Goal: Check status: Check status

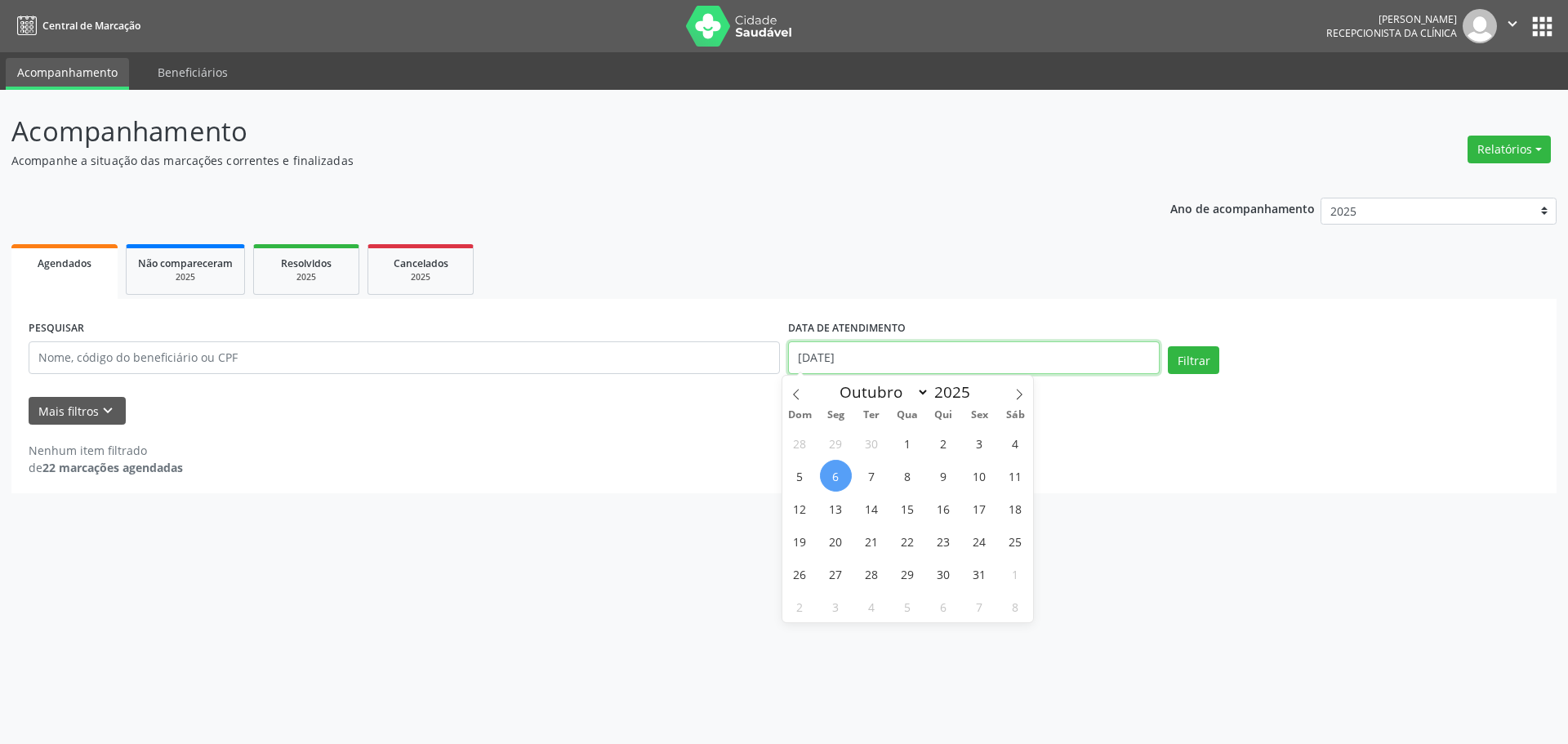
click at [1027, 366] on input "[DATE]" at bounding box center [974, 357] width 371 height 32
click at [980, 474] on span "10" at bounding box center [979, 475] width 32 height 32
type input "[DATE]"
click at [980, 474] on span "10" at bounding box center [979, 475] width 32 height 32
click at [1184, 360] on button "Filtrar" at bounding box center [1194, 360] width 52 height 28
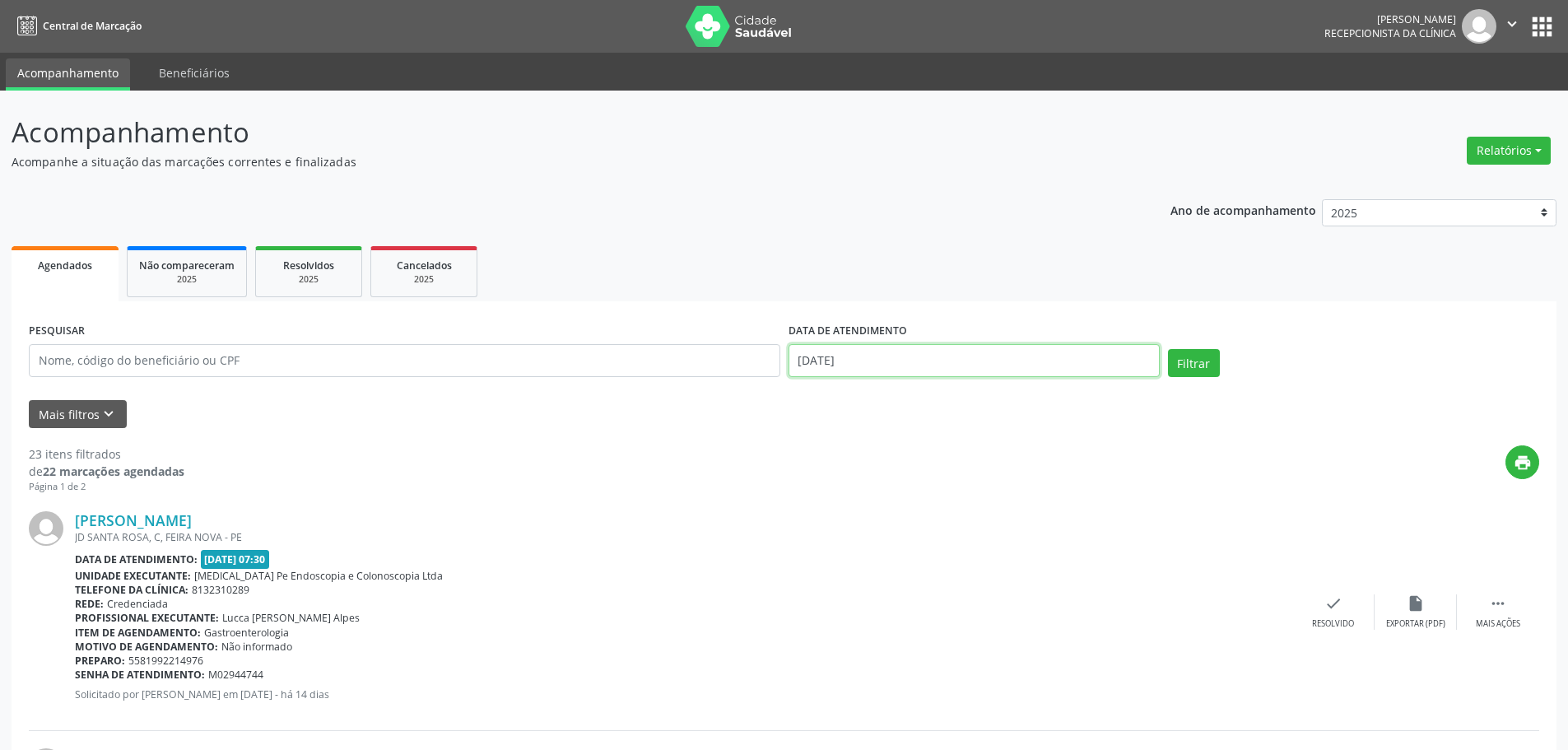
click at [1143, 361] on input "[DATE]" at bounding box center [974, 360] width 371 height 32
click at [991, 510] on span "17" at bounding box center [987, 512] width 32 height 32
type input "[DATE]"
click at [989, 510] on span "17" at bounding box center [987, 512] width 32 height 32
select select "9"
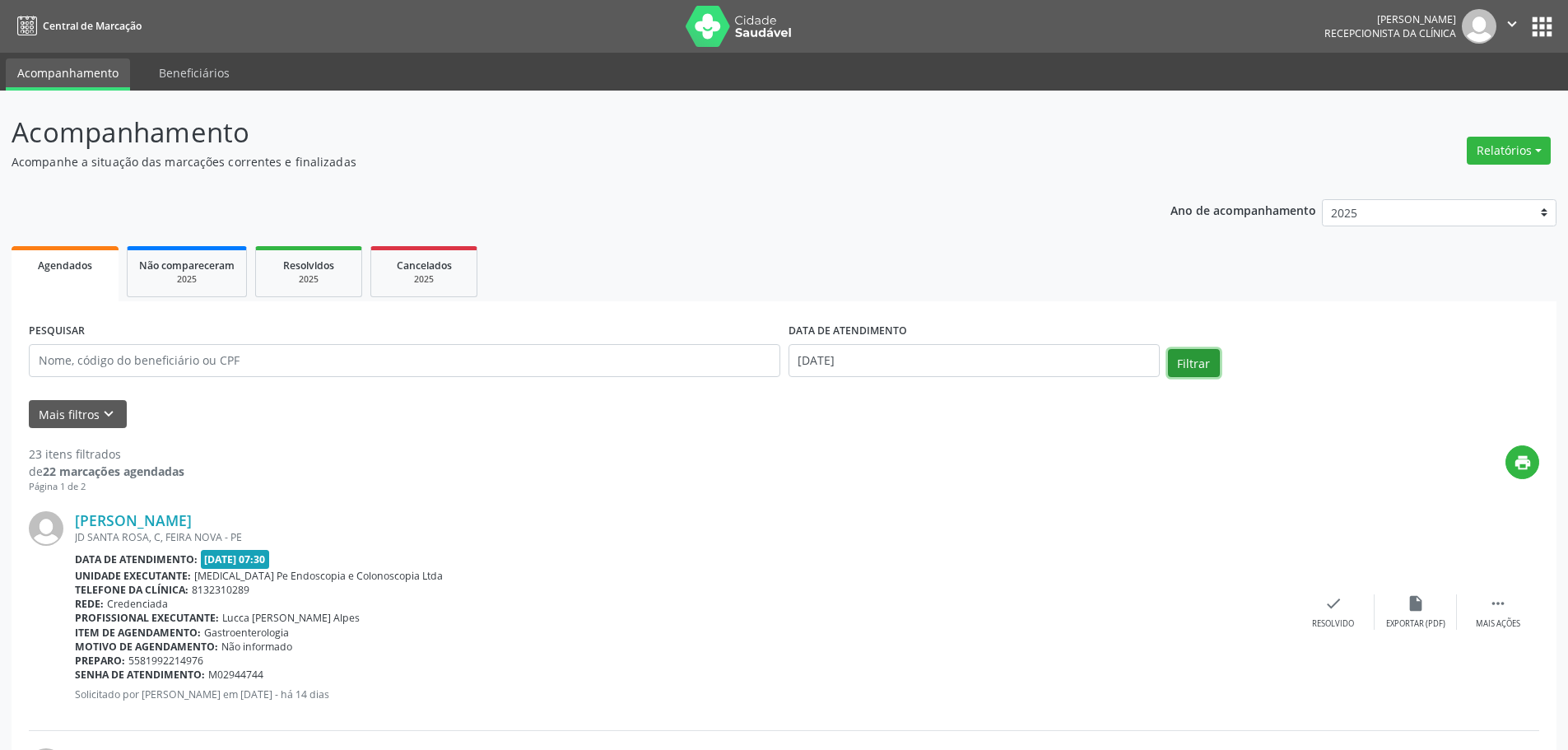
click at [1187, 356] on button "Filtrar" at bounding box center [1194, 363] width 52 height 28
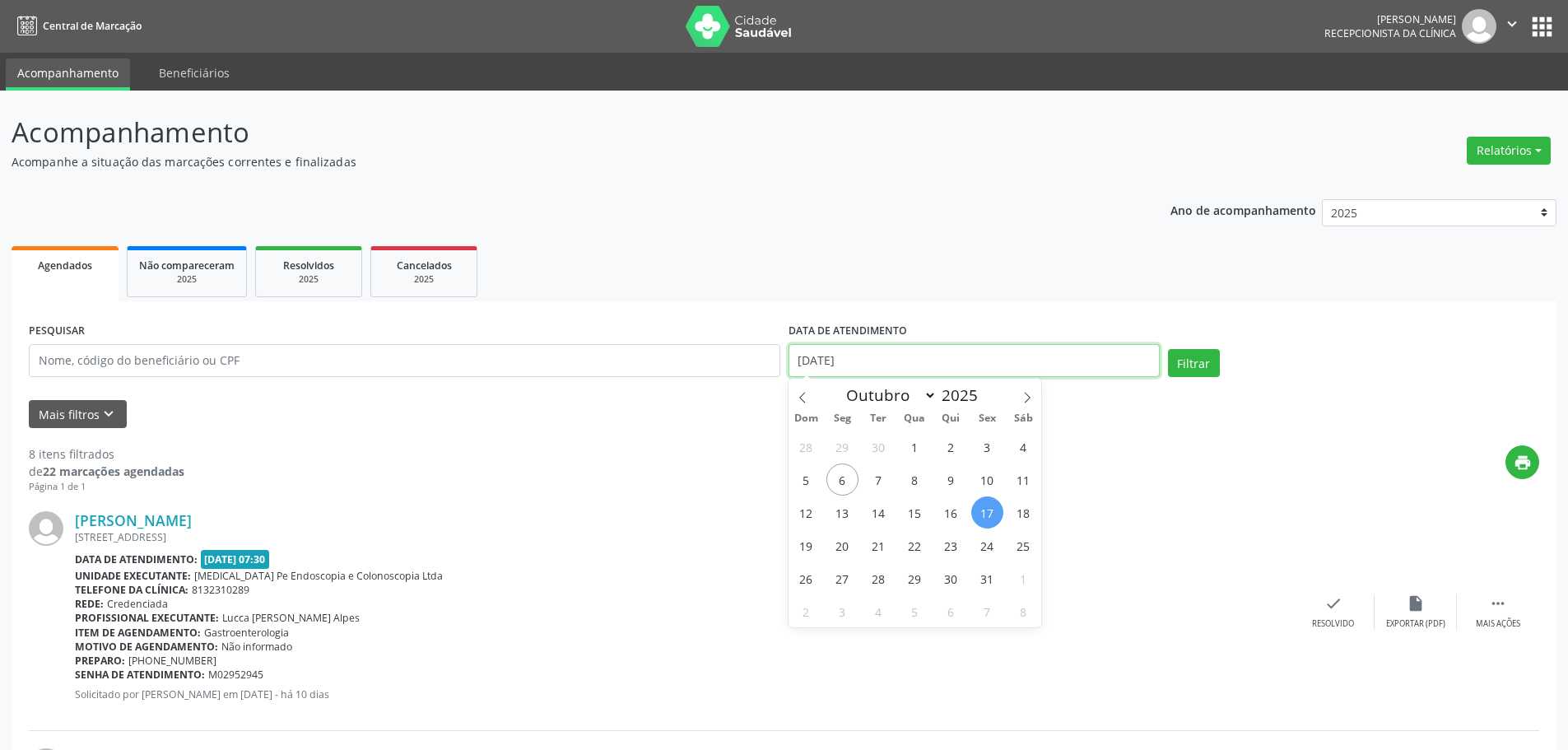
click at [1084, 364] on input "[DATE]" at bounding box center [974, 360] width 371 height 32
click at [986, 546] on span "24" at bounding box center [987, 545] width 32 height 32
type input "[DATE]"
click at [986, 546] on span "24" at bounding box center [987, 545] width 32 height 32
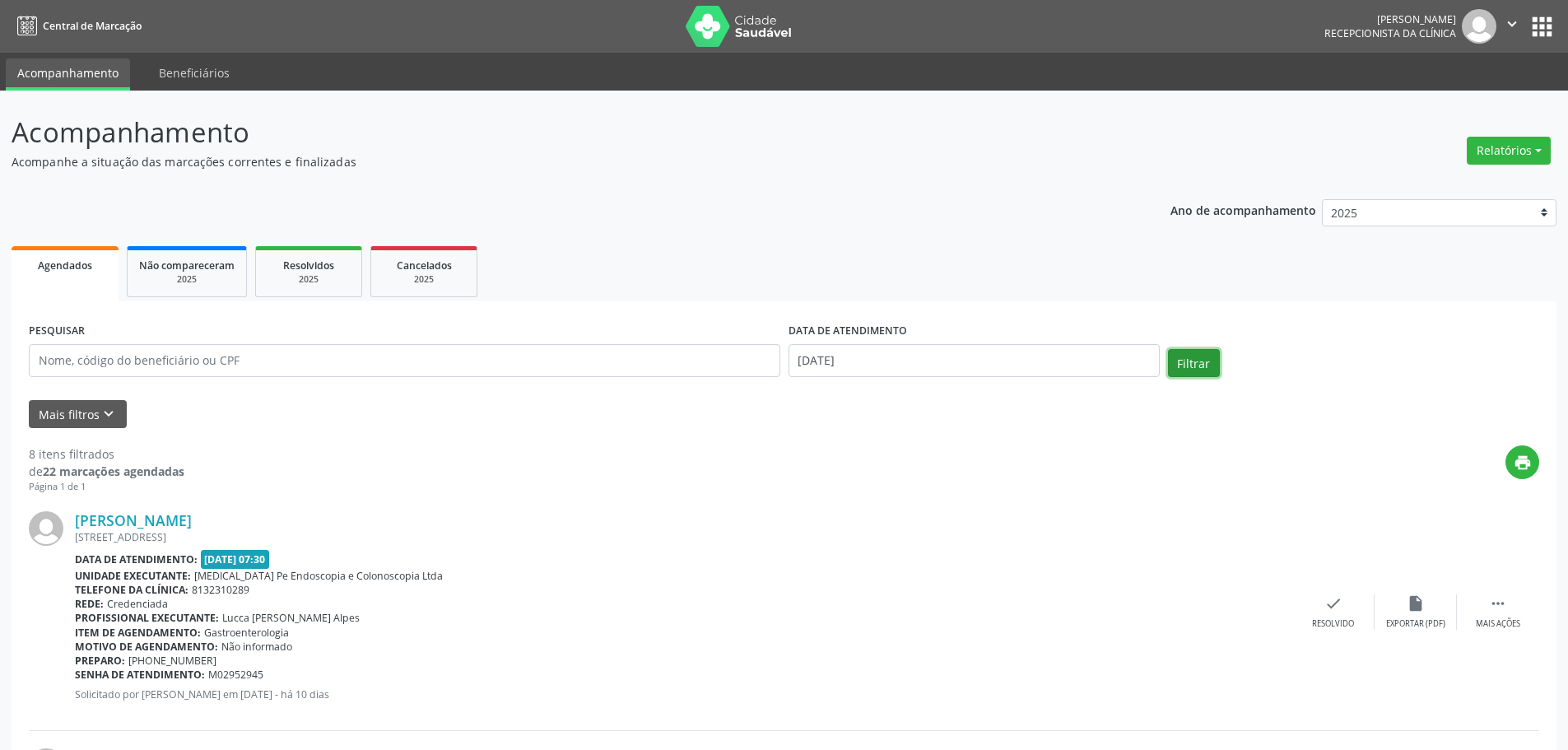
click at [1192, 367] on button "Filtrar" at bounding box center [1194, 363] width 52 height 28
